Goal: Information Seeking & Learning: Learn about a topic

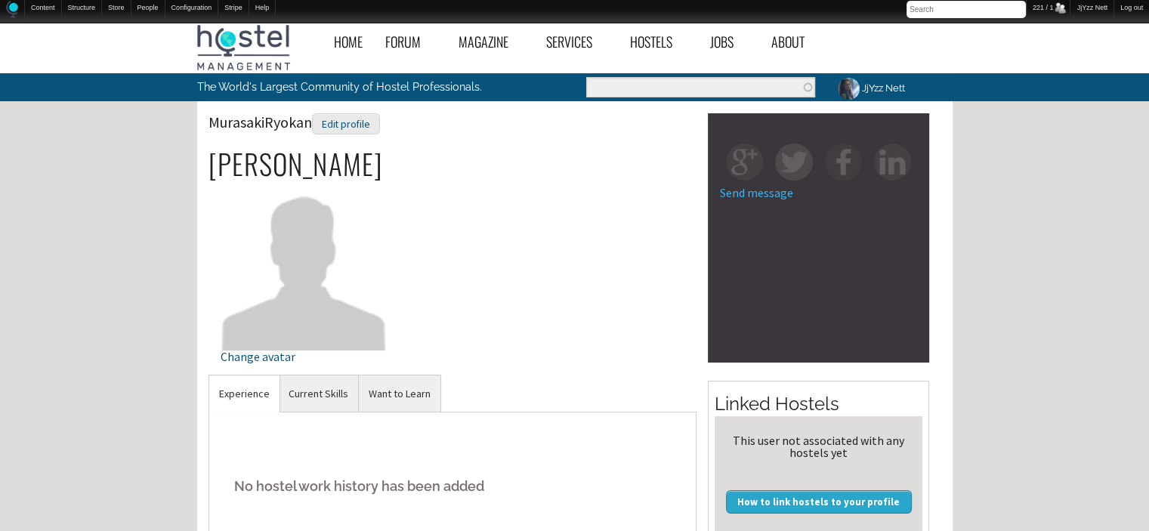
click at [277, 287] on img at bounding box center [304, 266] width 167 height 167
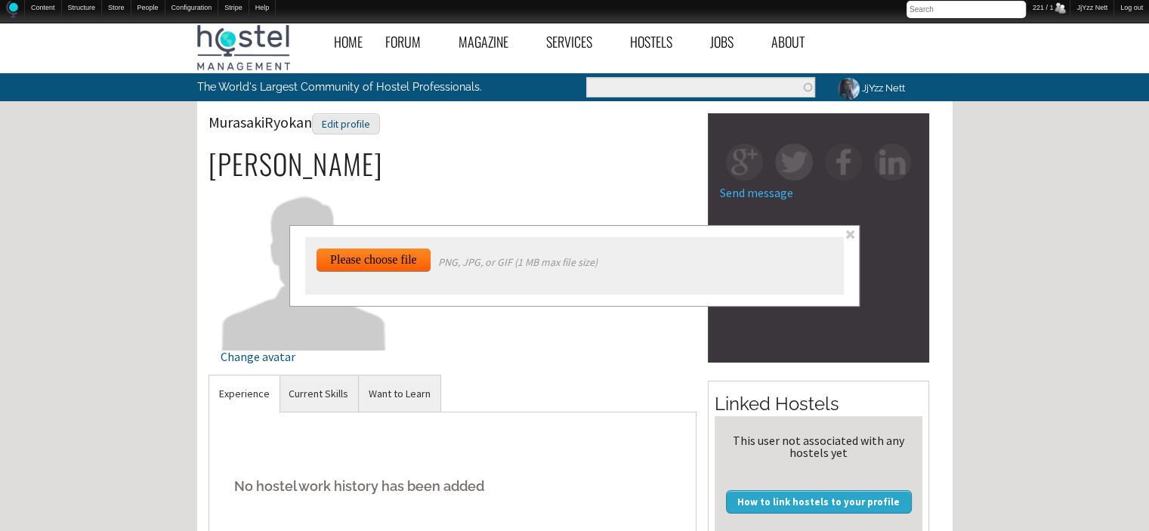
click at [851, 228] on span at bounding box center [850, 234] width 13 height 13
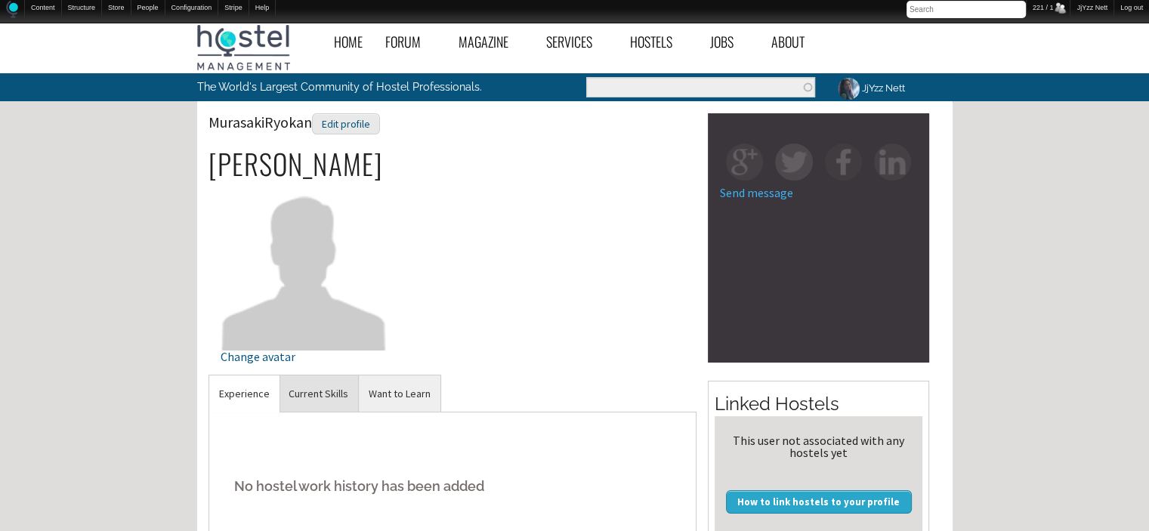
click at [320, 399] on link "Current Skills" at bounding box center [318, 393] width 79 height 37
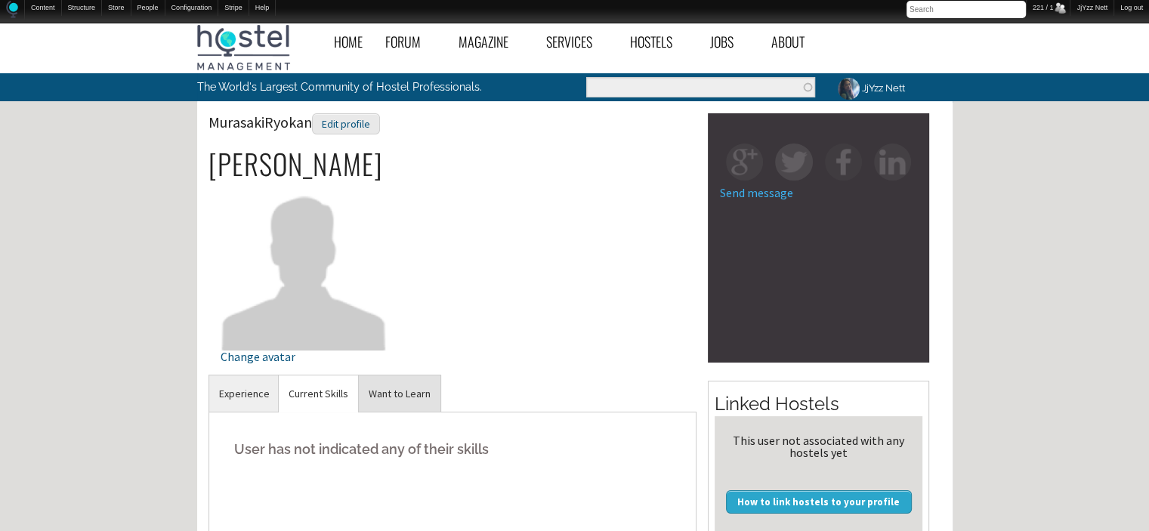
click at [424, 398] on link "Want to Learn" at bounding box center [400, 393] width 82 height 37
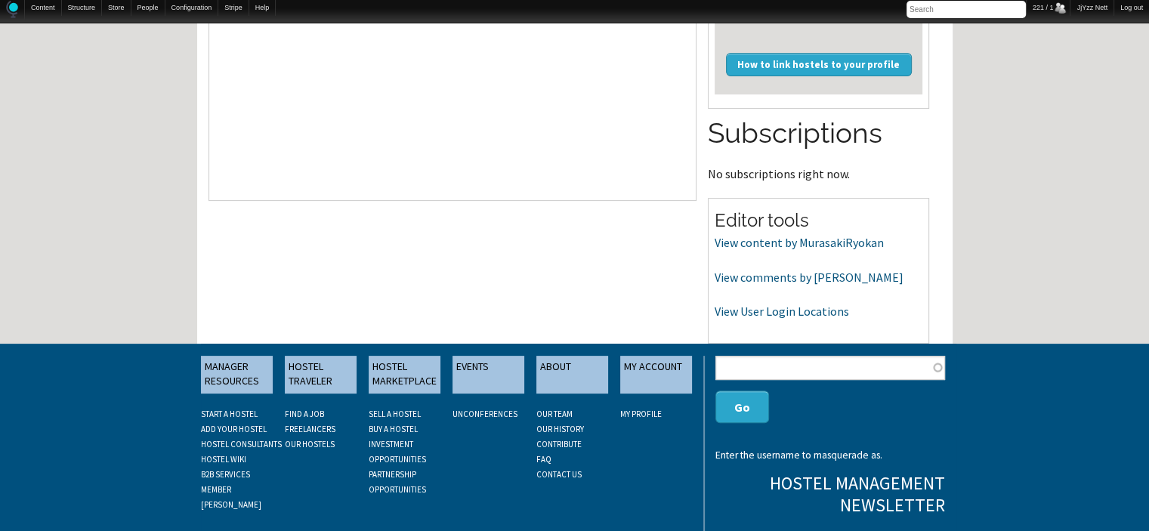
scroll to position [453, 0]
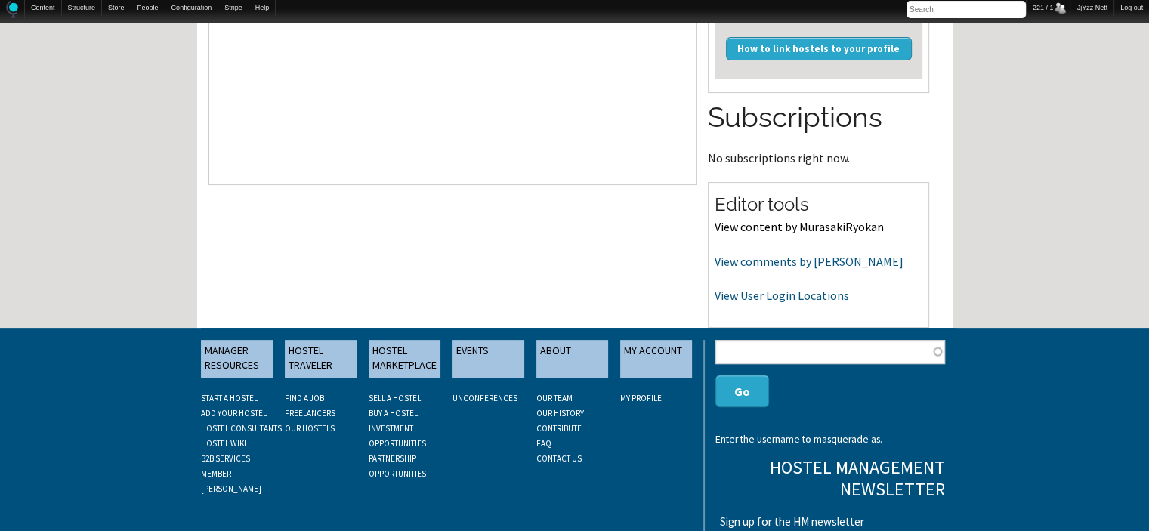
click at [843, 224] on link "View content by MurasakiRyokan" at bounding box center [799, 226] width 169 height 15
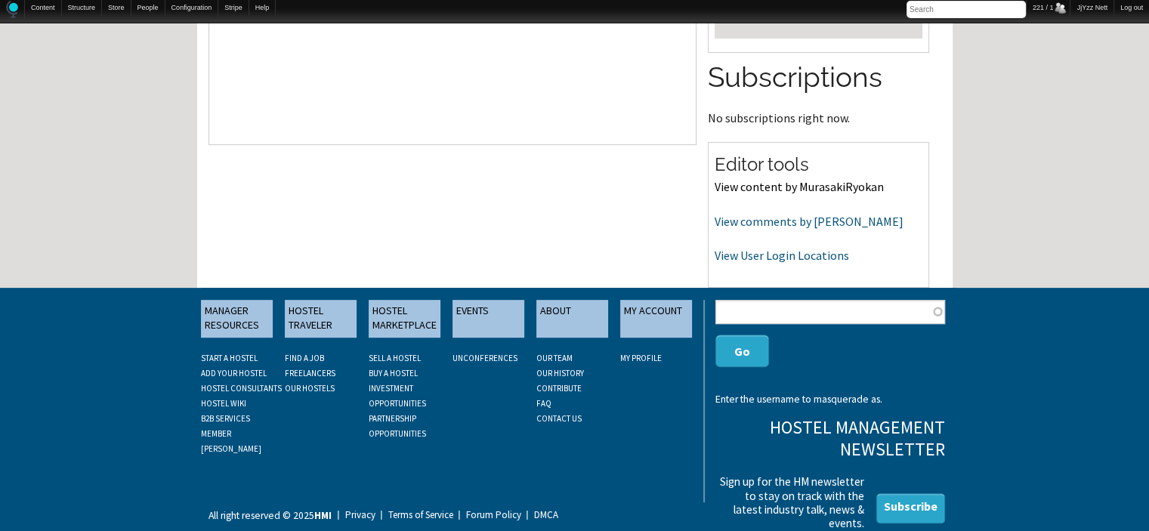
click at [728, 187] on link "View content by MurasakiRyokan" at bounding box center [799, 186] width 169 height 15
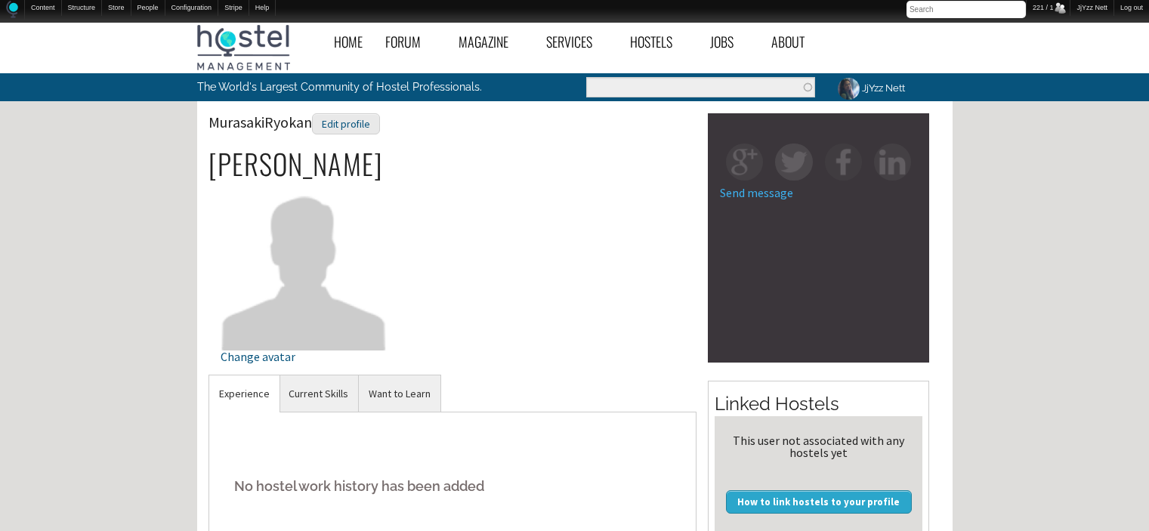
scroll to position [493, 0]
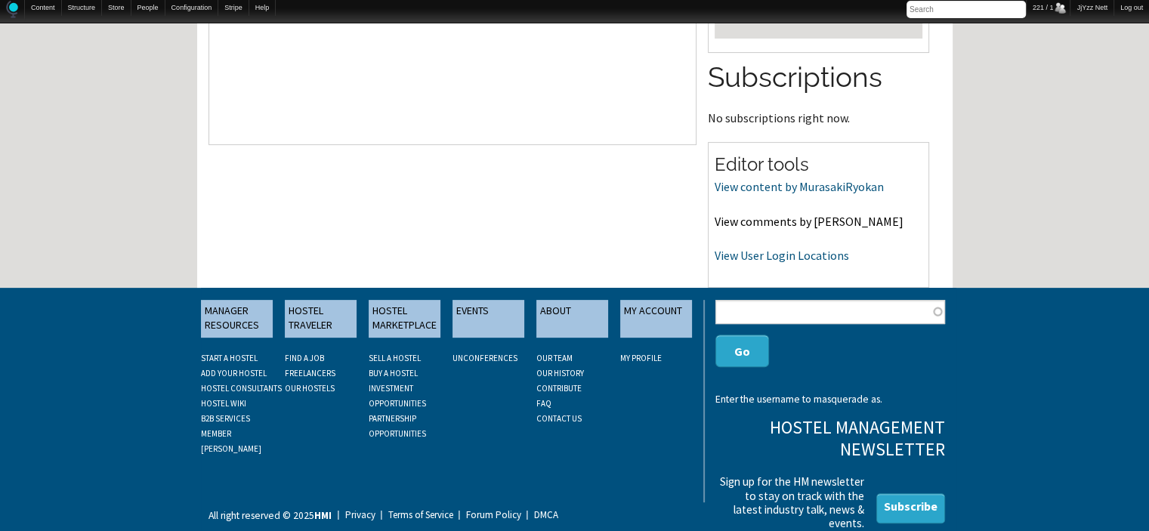
click at [768, 216] on link "View comments by MurasakiRyokan" at bounding box center [809, 221] width 189 height 15
click at [813, 252] on link "View User Login Locations" at bounding box center [782, 255] width 134 height 15
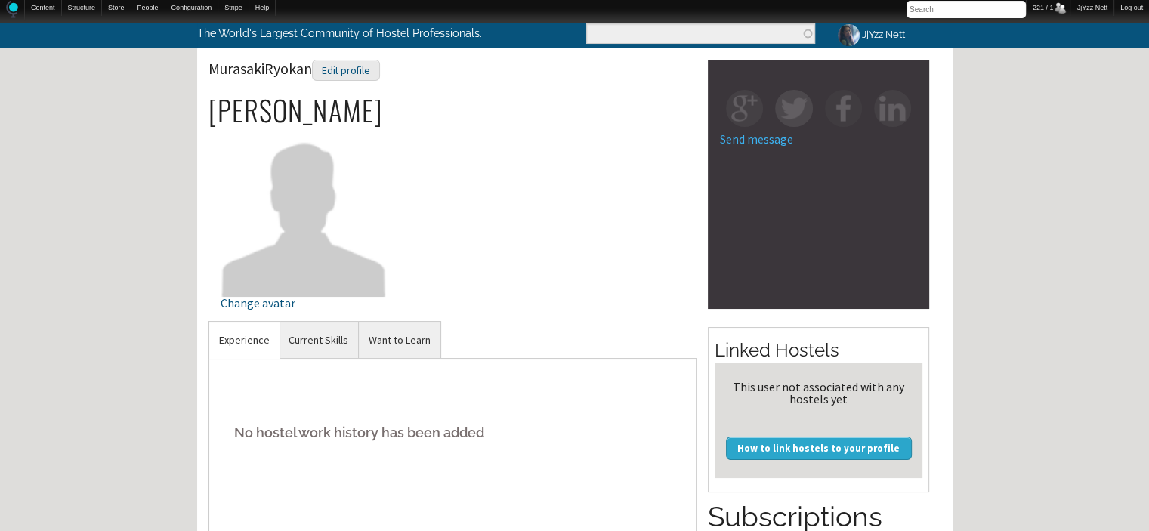
scroll to position [0, 0]
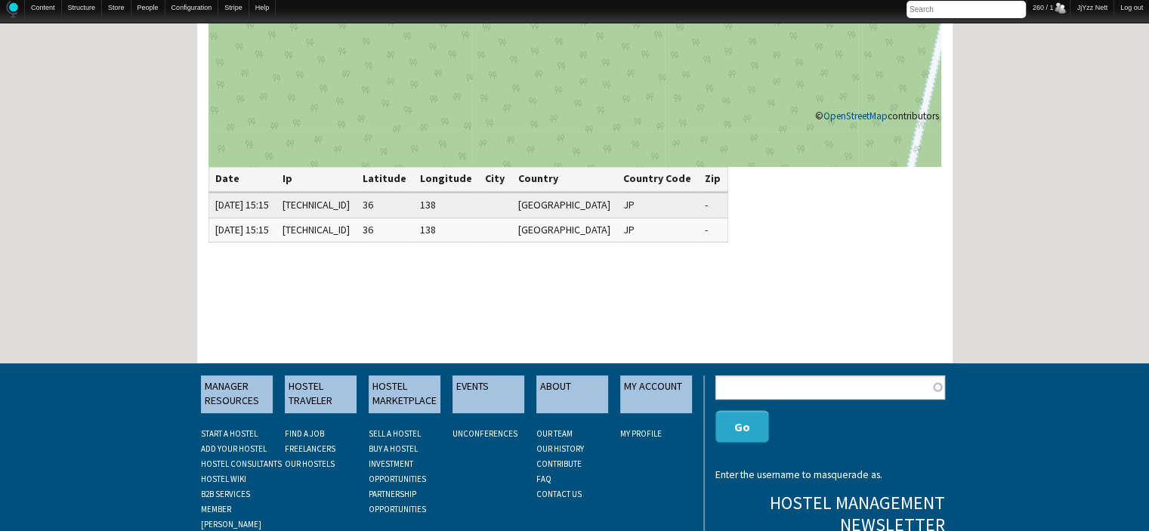
scroll to position [393, 0]
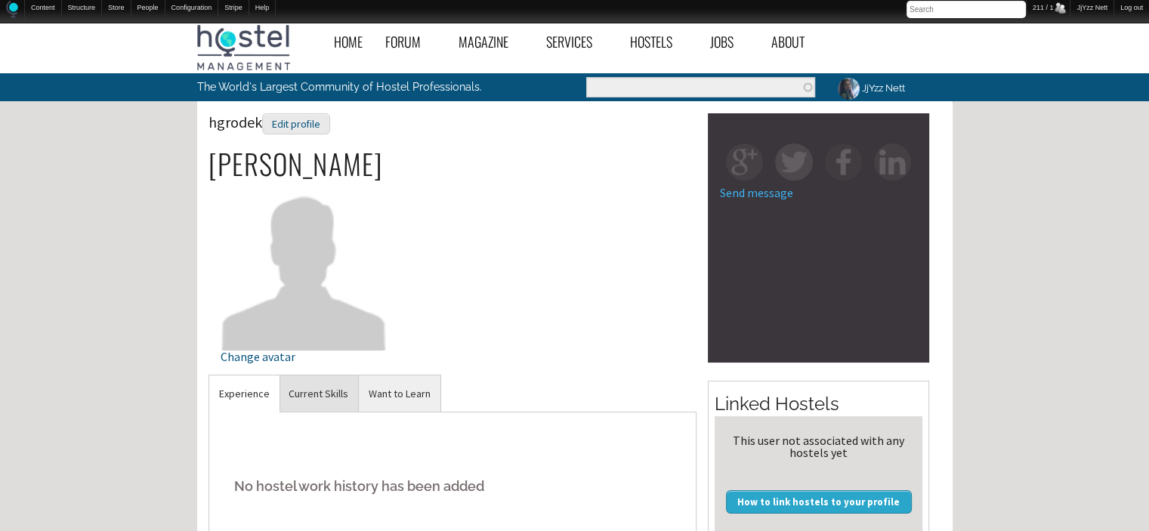
click at [326, 407] on link "Current Skills" at bounding box center [318, 393] width 79 height 37
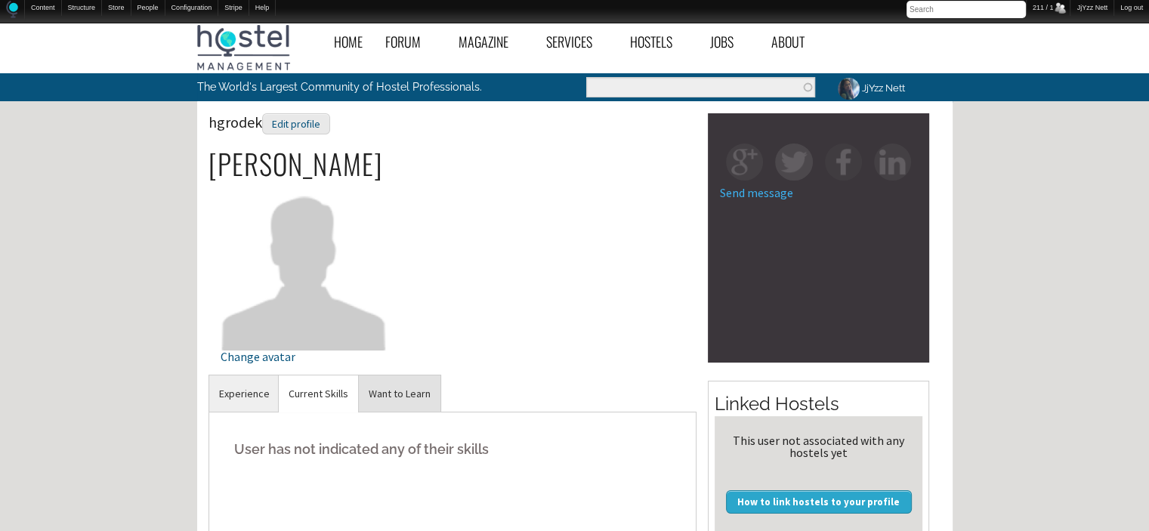
click at [403, 400] on link "Want to Learn" at bounding box center [400, 393] width 82 height 37
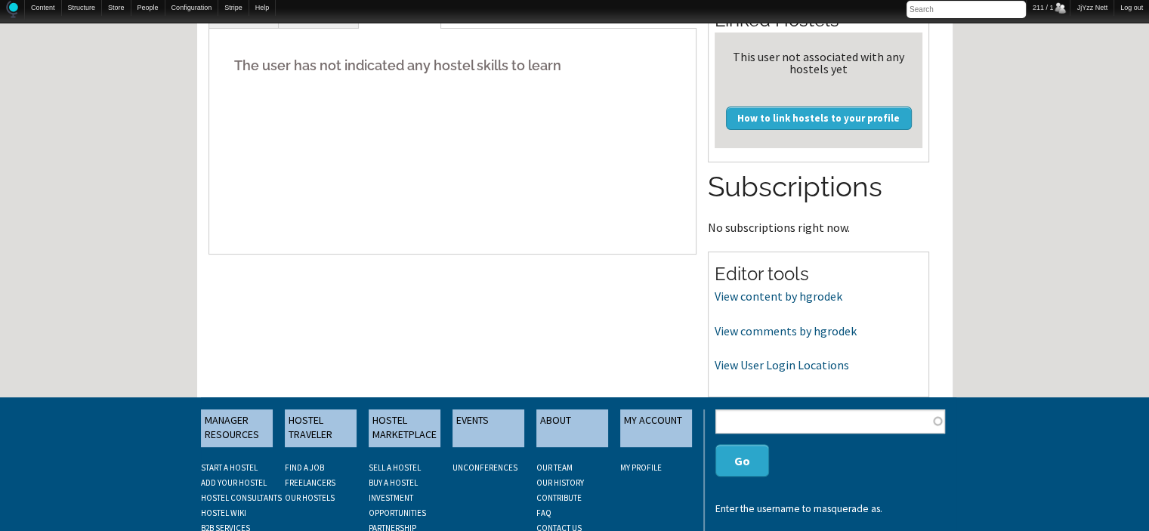
scroll to position [393, 0]
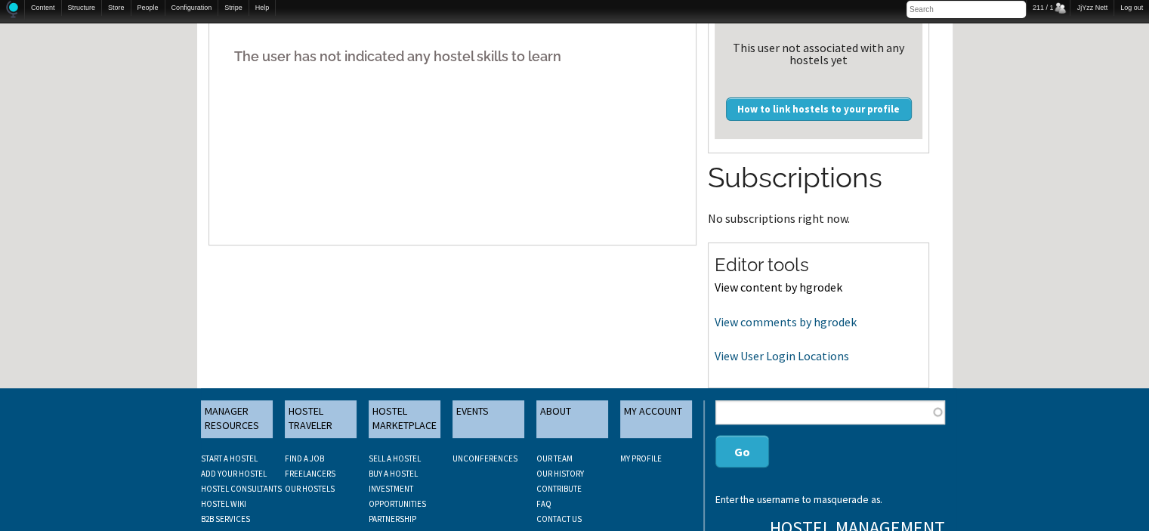
click at [771, 286] on link "View content by hgrodek" at bounding box center [779, 287] width 128 height 15
click at [758, 321] on link "View comments by hgrodek" at bounding box center [786, 321] width 142 height 15
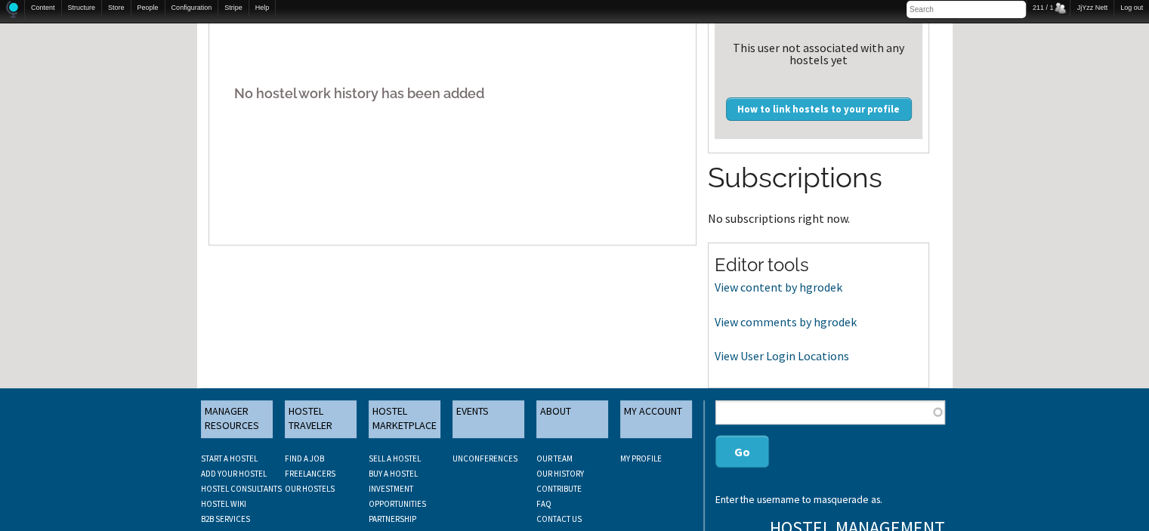
scroll to position [393, 0]
click at [762, 285] on link "View content by hgrodek" at bounding box center [779, 287] width 128 height 15
click at [777, 323] on link "View comments by hgrodek" at bounding box center [786, 321] width 142 height 15
click at [765, 357] on link "View User Login Locations" at bounding box center [782, 355] width 134 height 15
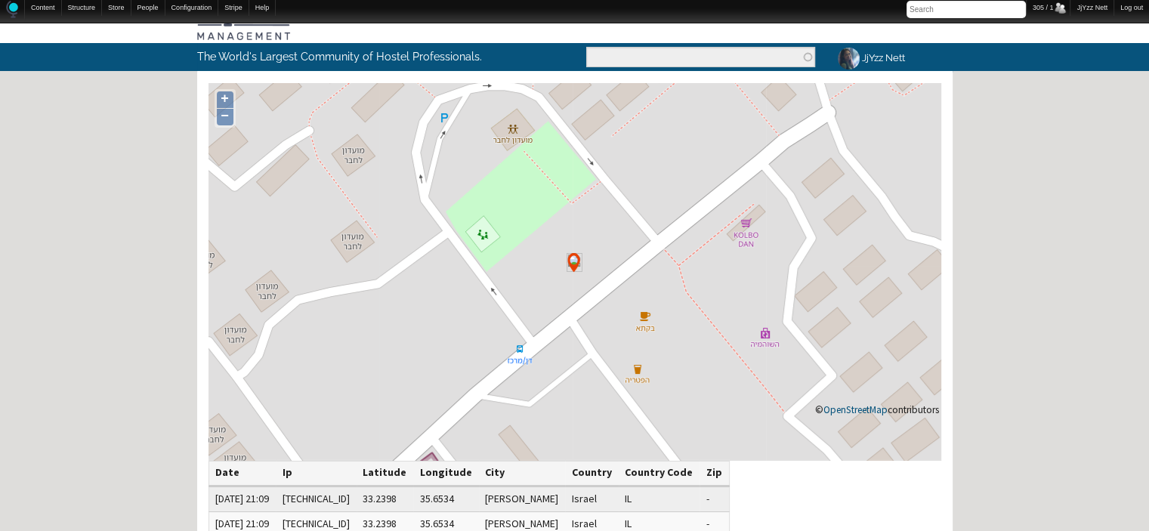
click at [765, 357] on icon at bounding box center [575, 272] width 733 height 378
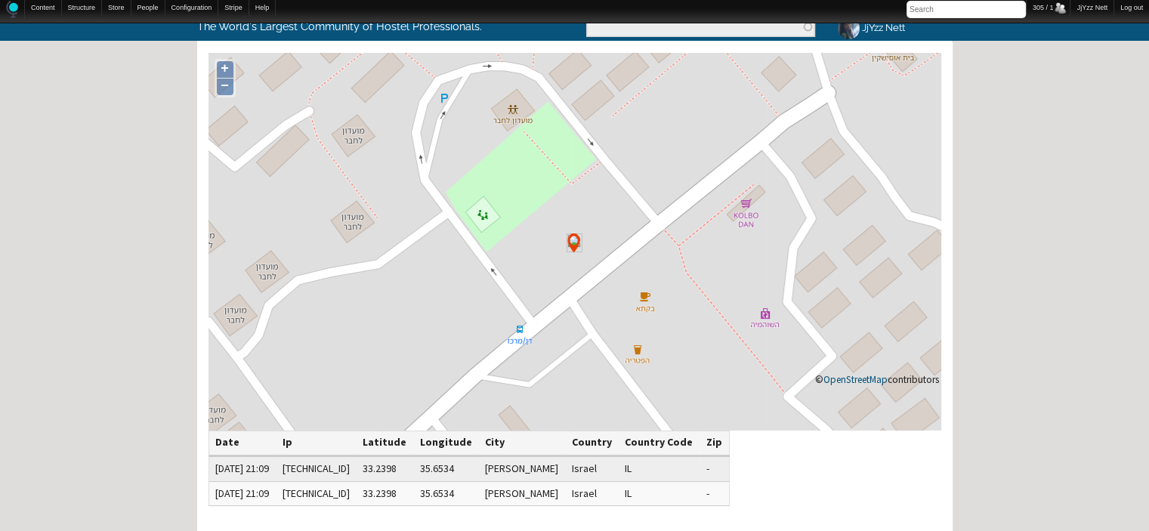
drag, startPoint x: 0, startPoint y: 0, endPoint x: 765, endPoint y: 357, distance: 844.3
click at [765, 357] on icon at bounding box center [575, 252] width 733 height 378
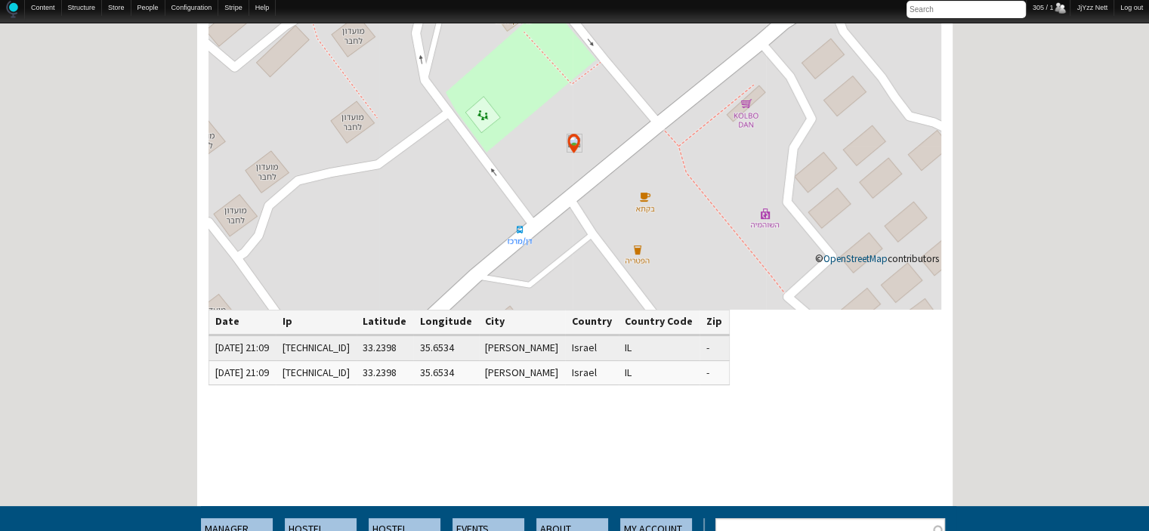
scroll to position [212, 0]
